Goal: Navigation & Orientation: Understand site structure

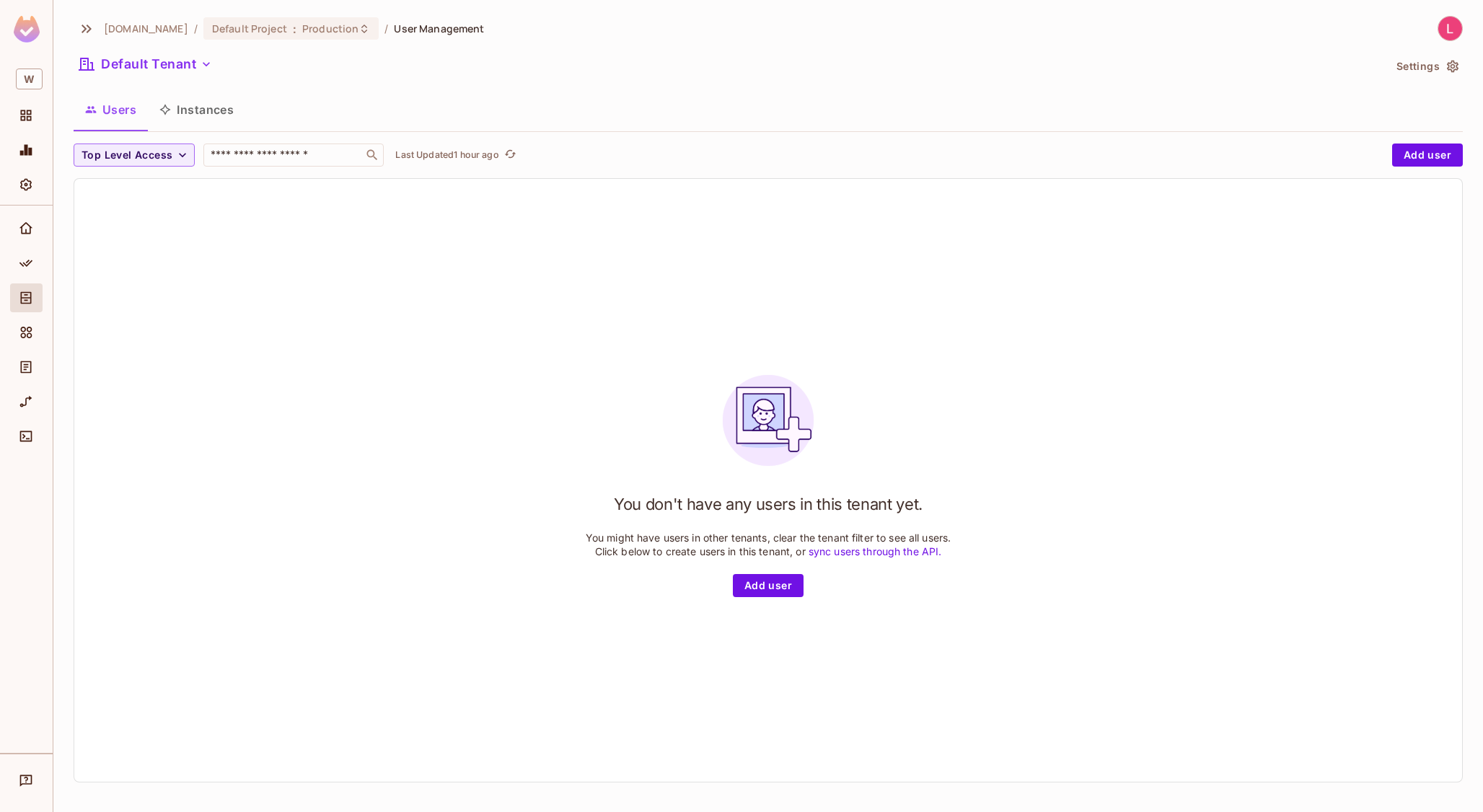
click at [22, 29] on img at bounding box center [27, 29] width 26 height 27
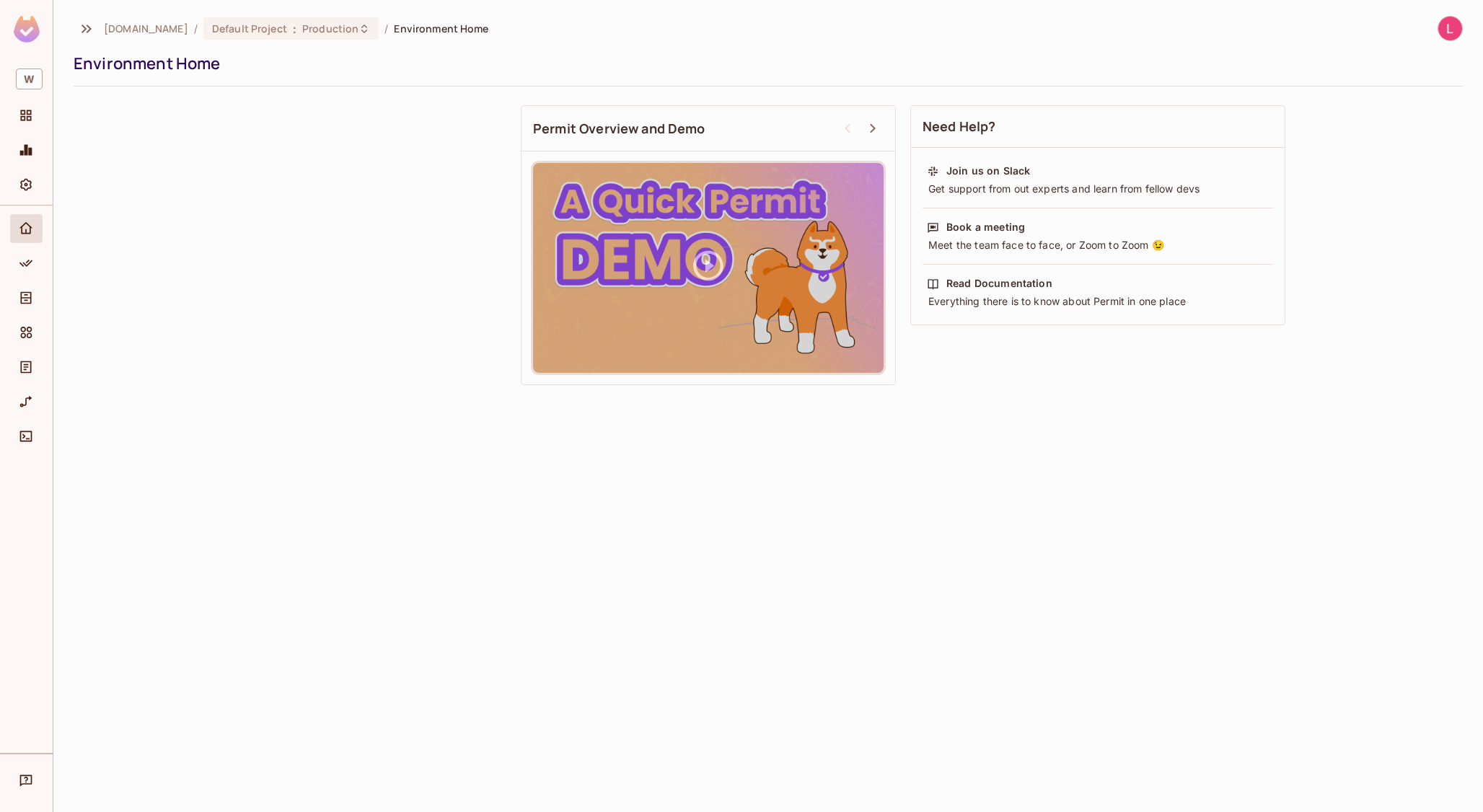
click at [25, 31] on img at bounding box center [27, 29] width 26 height 27
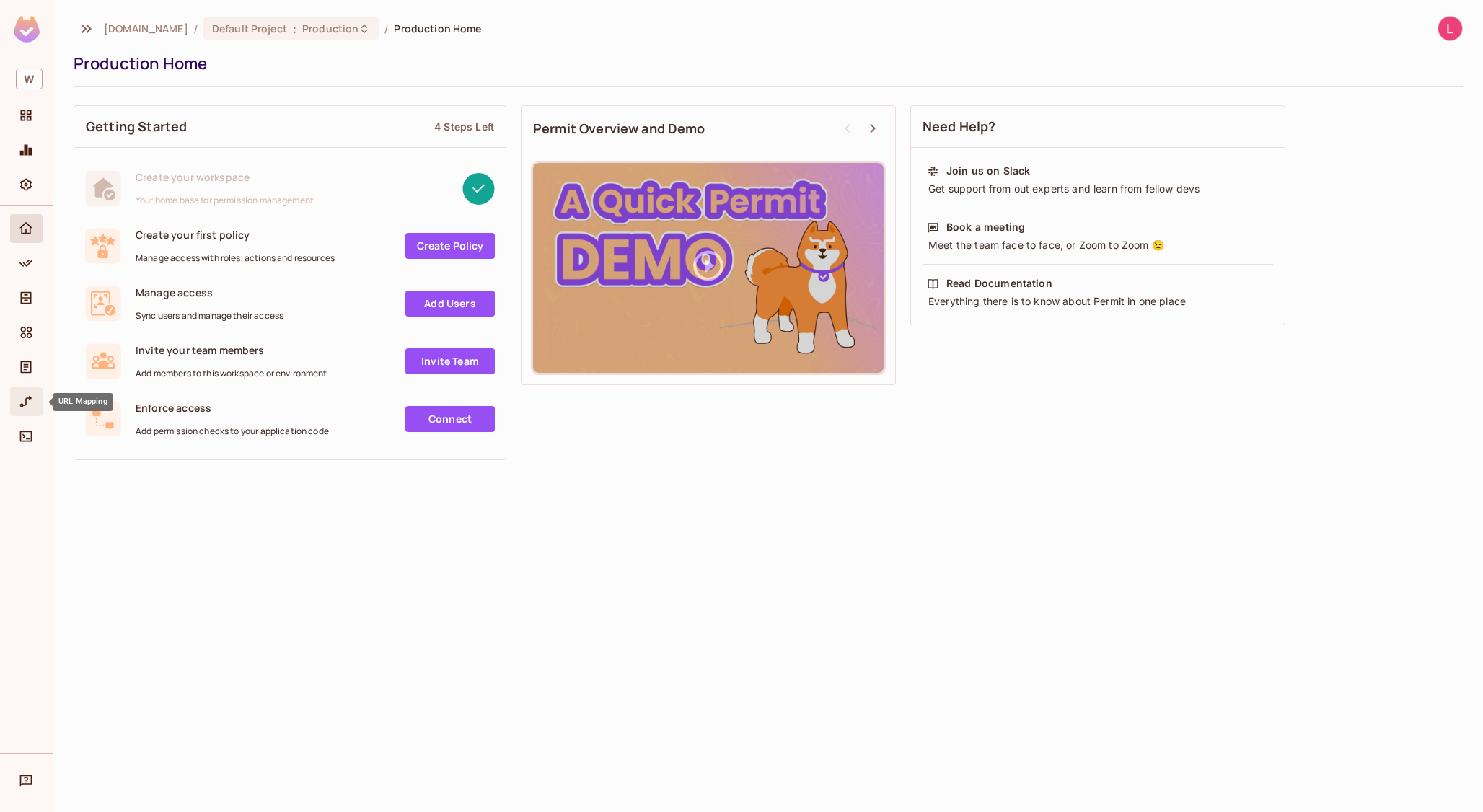
click at [25, 413] on div "URL Mapping" at bounding box center [26, 401] width 32 height 29
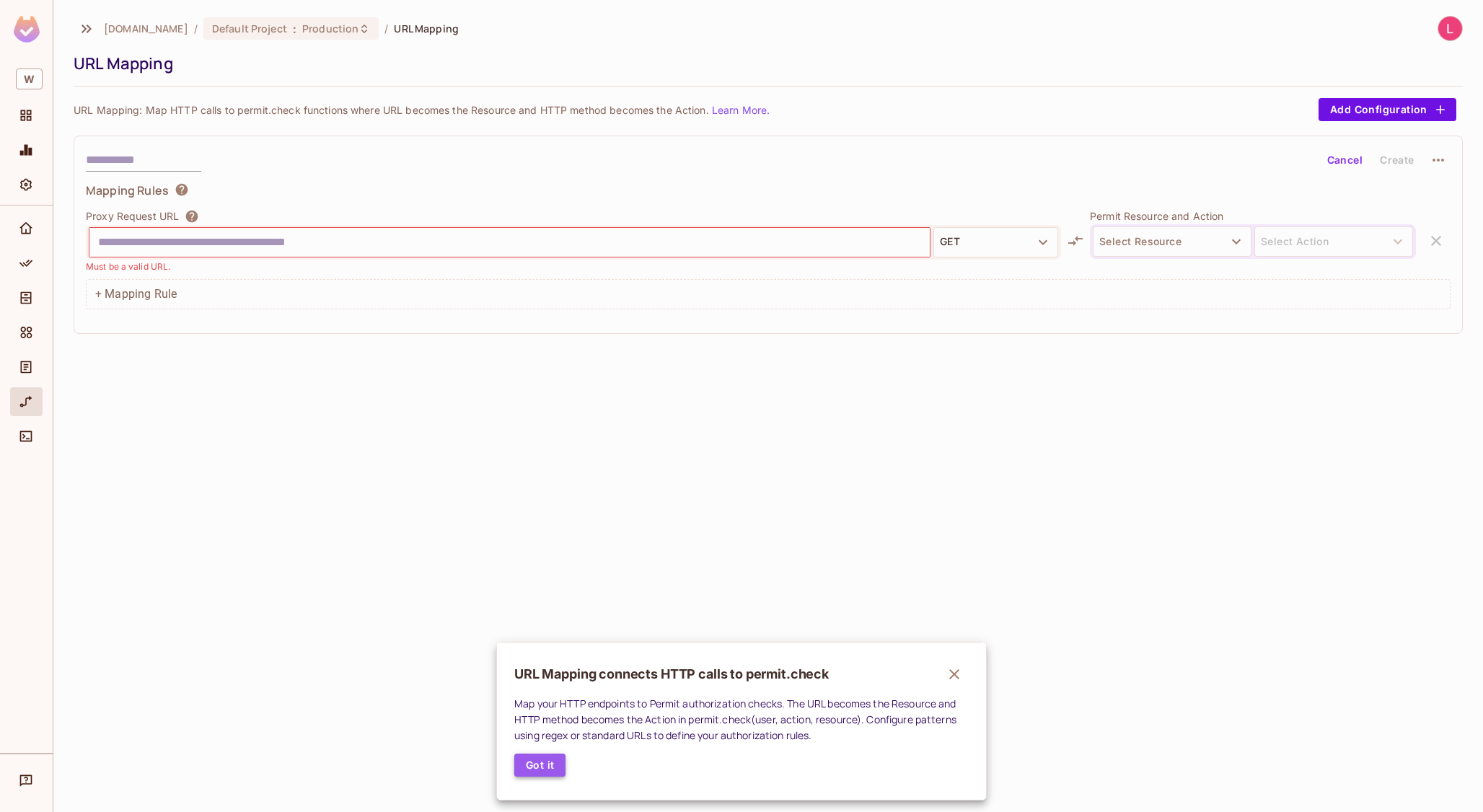
click at [546, 761] on button "Got it" at bounding box center [540, 764] width 52 height 23
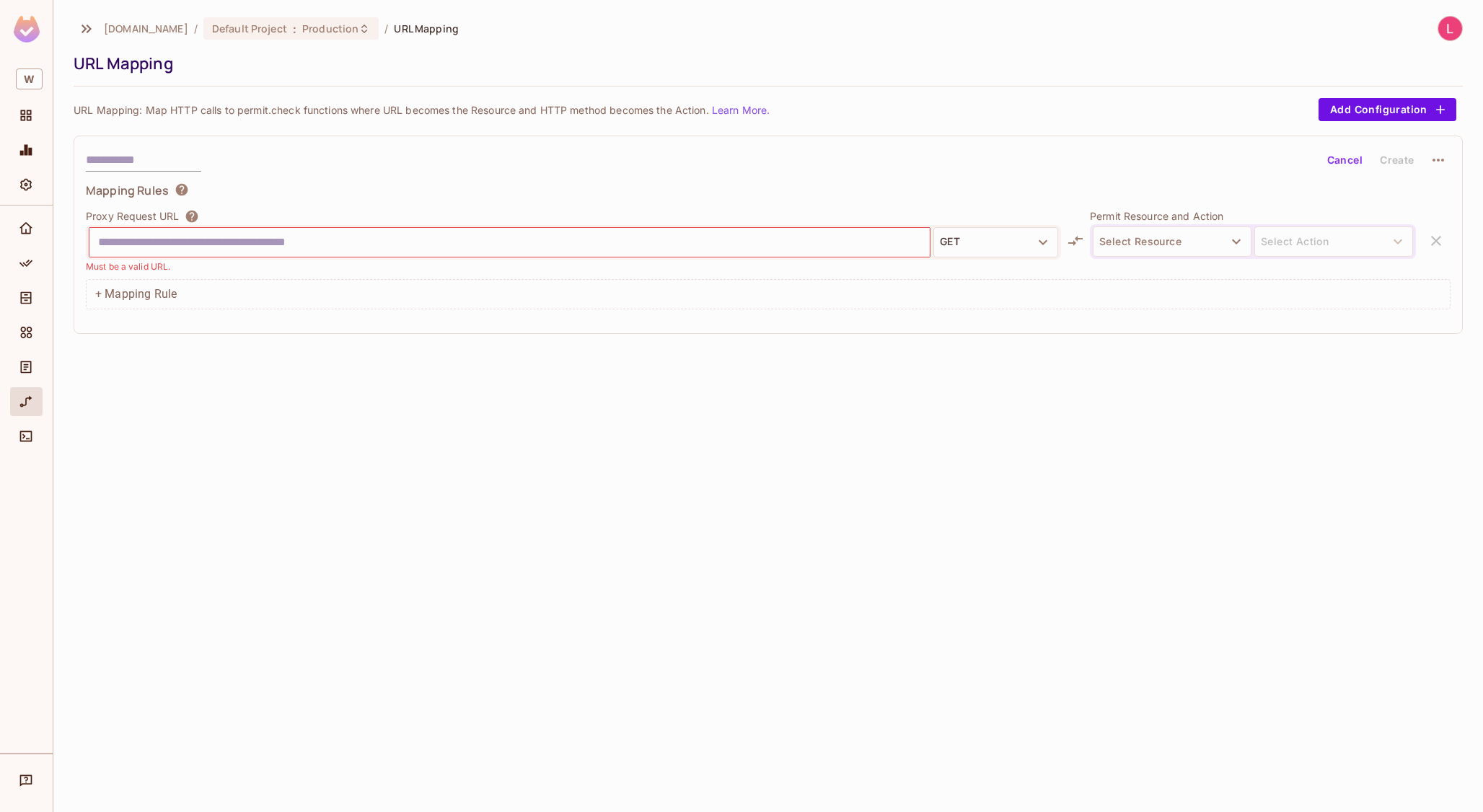
click at [288, 242] on input "text" at bounding box center [510, 242] width 822 height 23
click at [146, 29] on span "[DOMAIN_NAME]" at bounding box center [146, 29] width 85 height 14
click at [29, 29] on img at bounding box center [27, 29] width 26 height 27
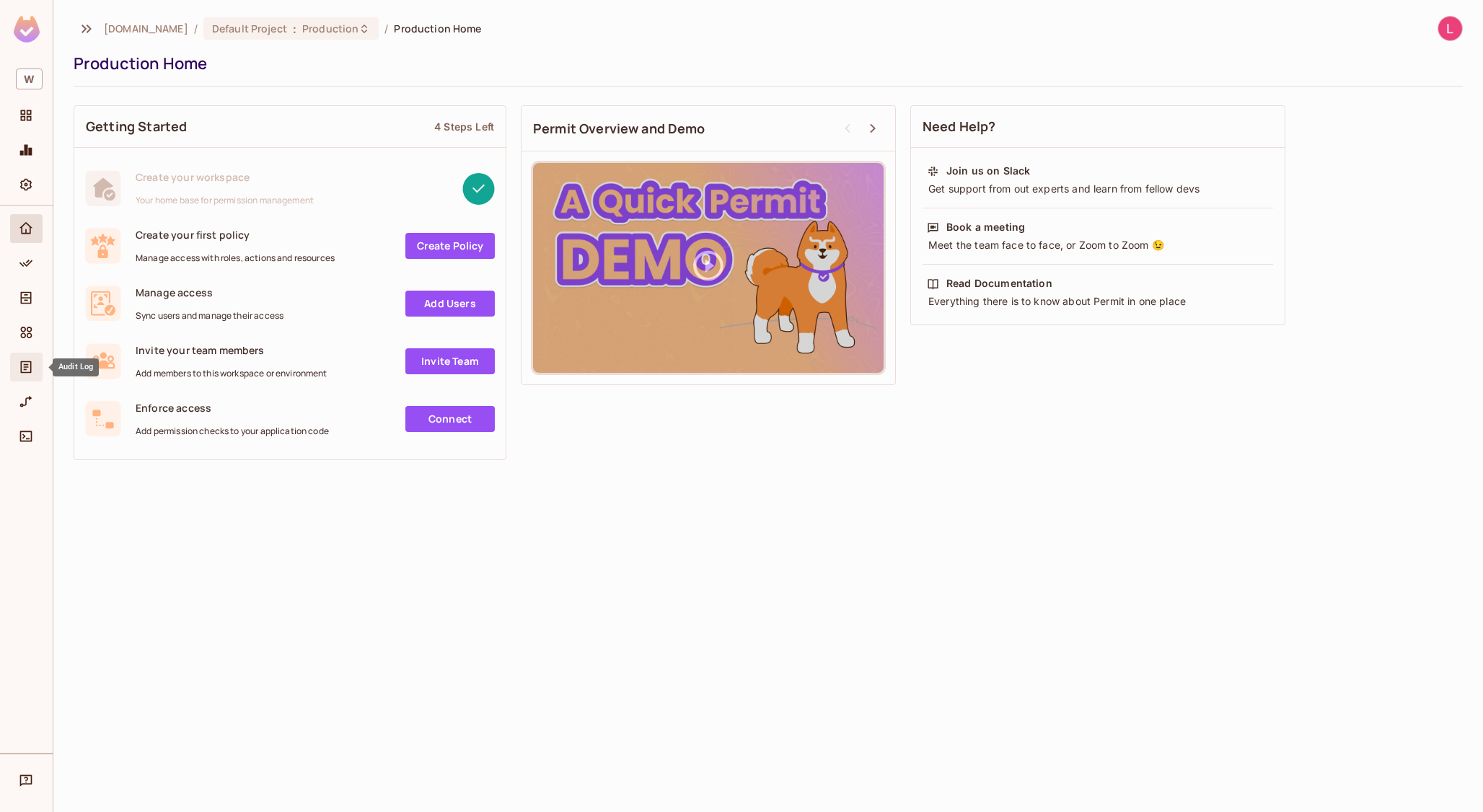
click at [29, 375] on span "Audit Log" at bounding box center [26, 367] width 17 height 17
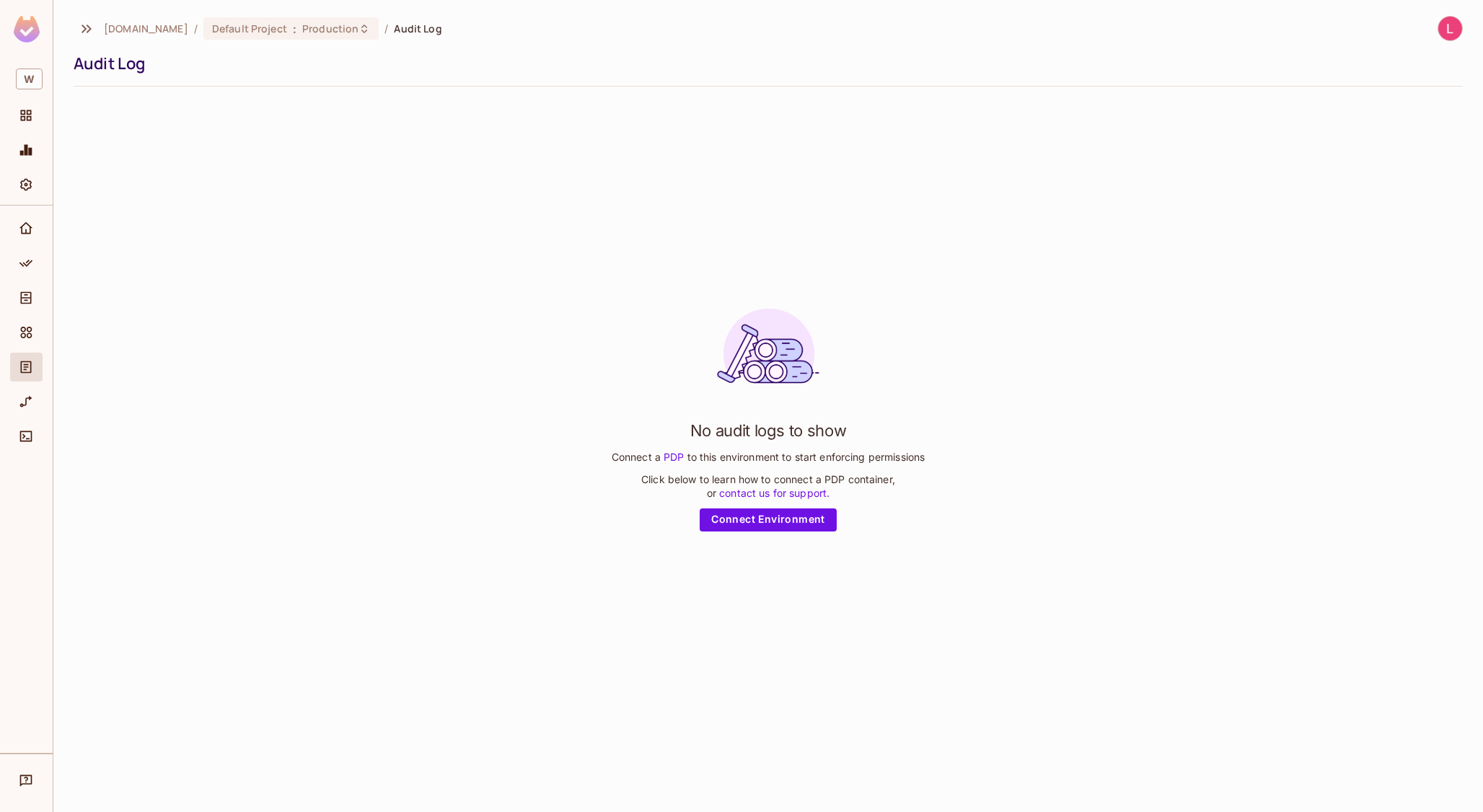
click at [31, 31] on img at bounding box center [27, 29] width 26 height 27
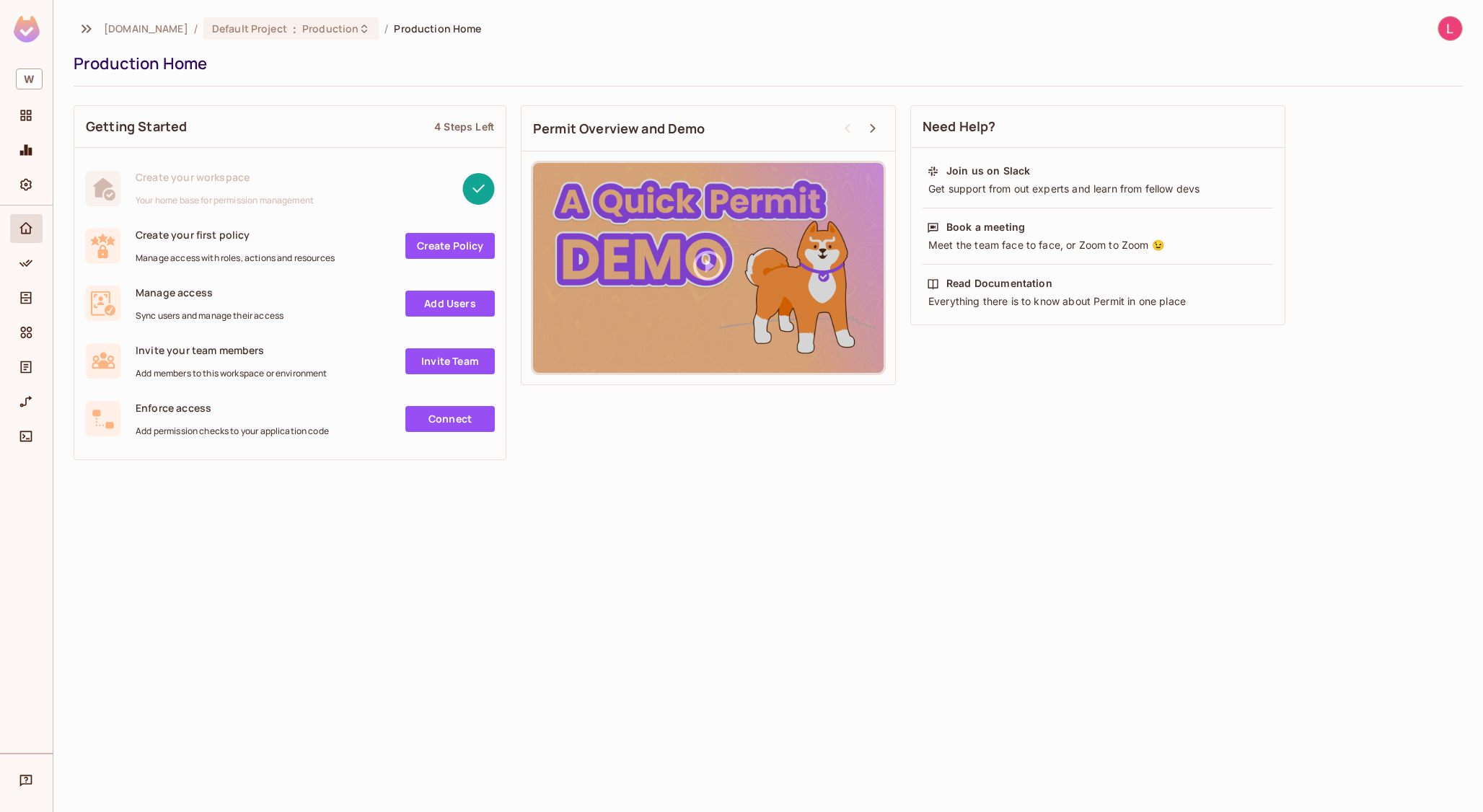
click at [408, 25] on span "Production Home" at bounding box center [437, 29] width 87 height 14
click at [24, 113] on icon "Projects" at bounding box center [26, 116] width 15 height 15
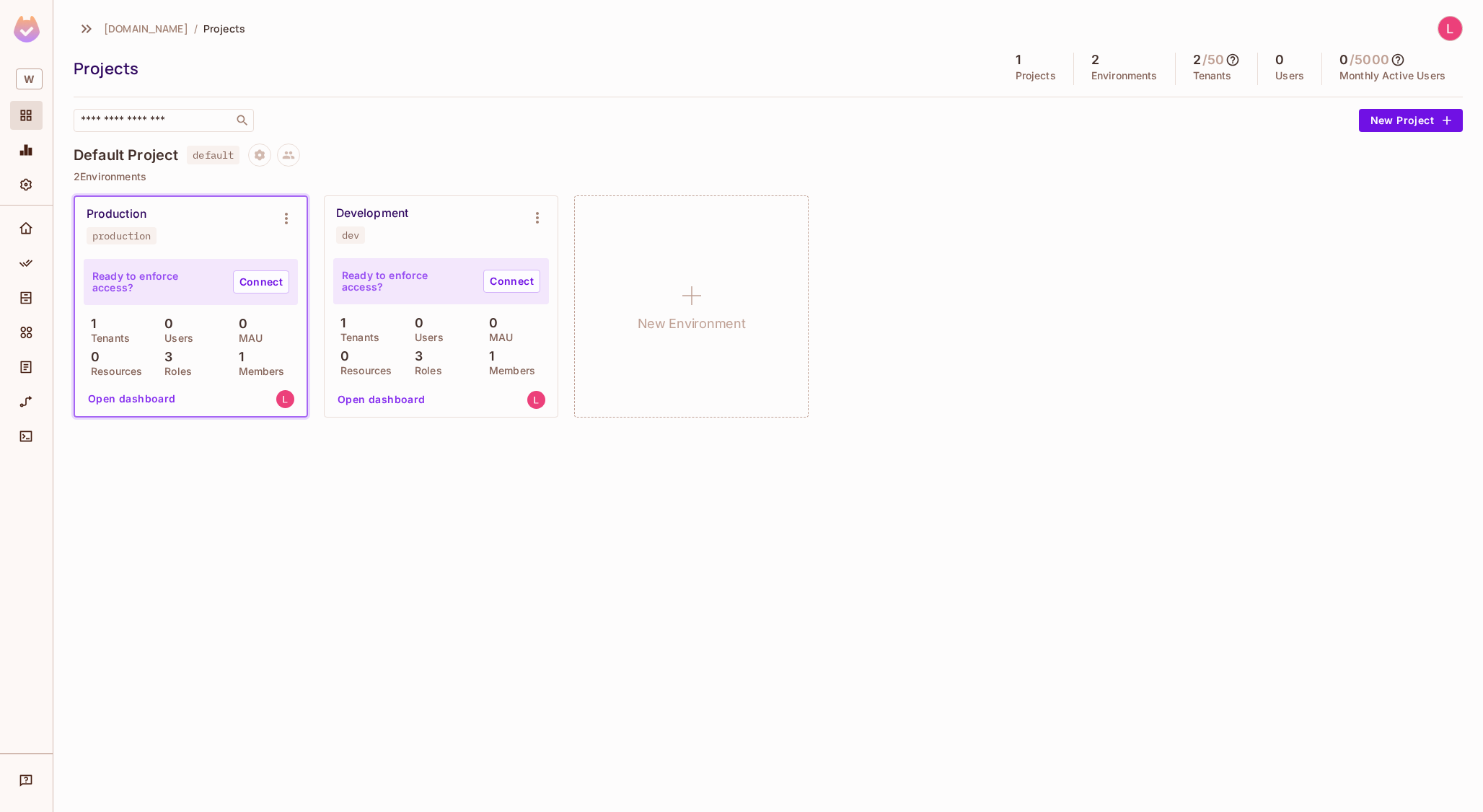
click at [173, 275] on div "Ready to enforce access? Connect" at bounding box center [190, 281] width 214 height 46
click at [19, 149] on icon "Monitoring" at bounding box center [26, 150] width 15 height 15
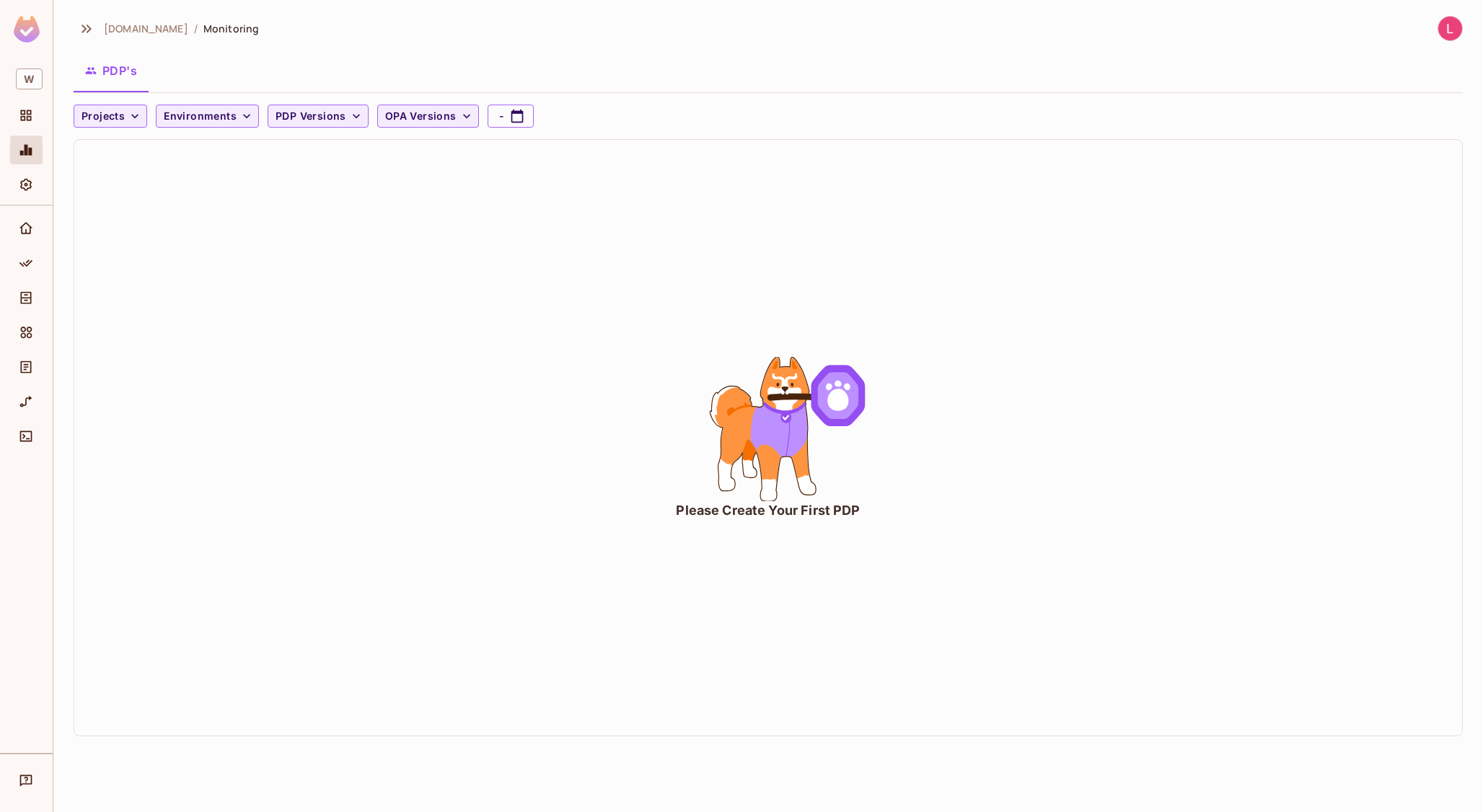
click at [314, 44] on div "[DOMAIN_NAME] / Monitoring PDP's Projects Environments PDP Versions OPA Version…" at bounding box center [768, 382] width 1389 height 732
